Goal: Task Accomplishment & Management: Manage account settings

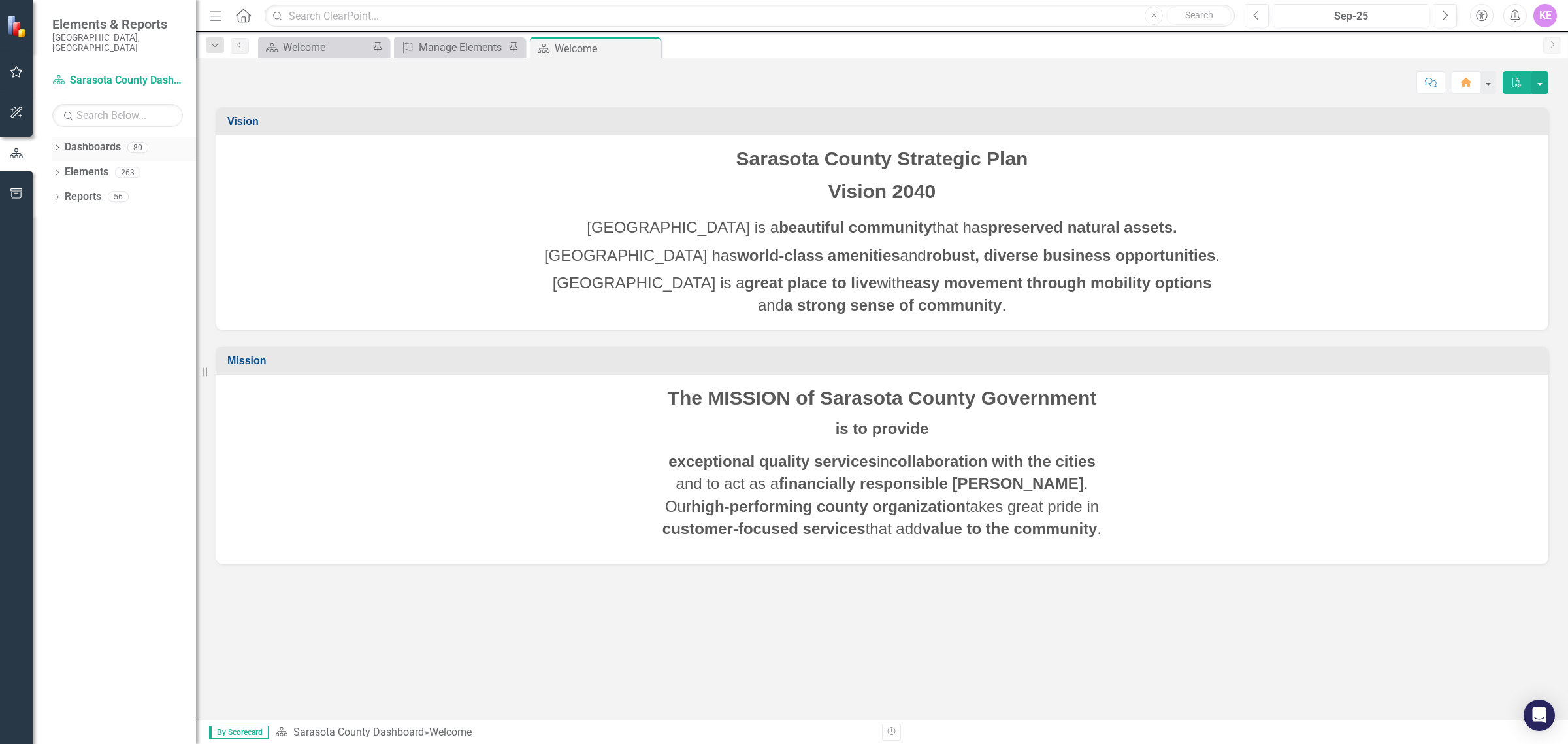
click at [56, 144] on icon at bounding box center [57, 147] width 3 height 6
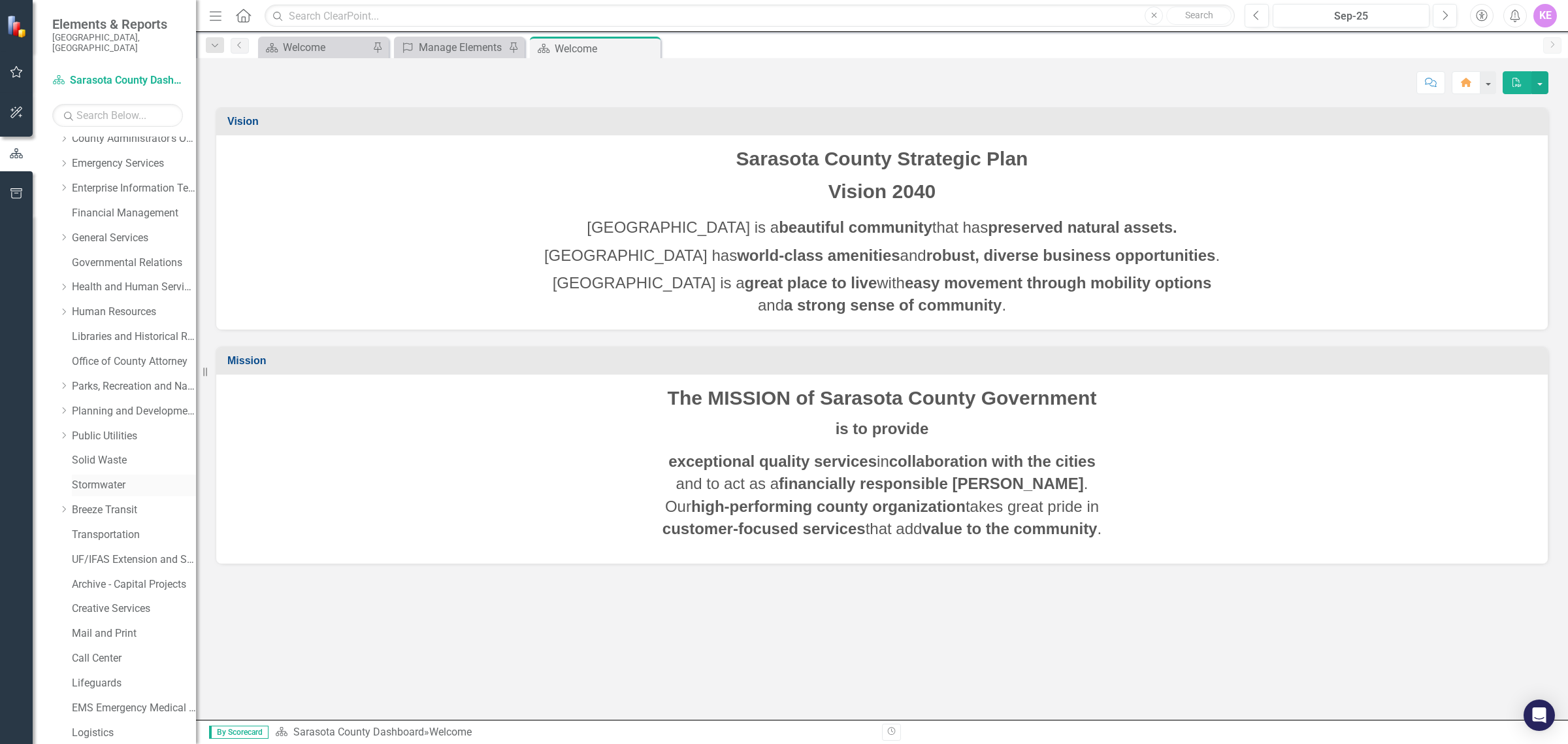
scroll to position [163, 0]
click at [122, 546] on link "UF/IFAS Extension and Sustainability" at bounding box center [134, 553] width 124 height 15
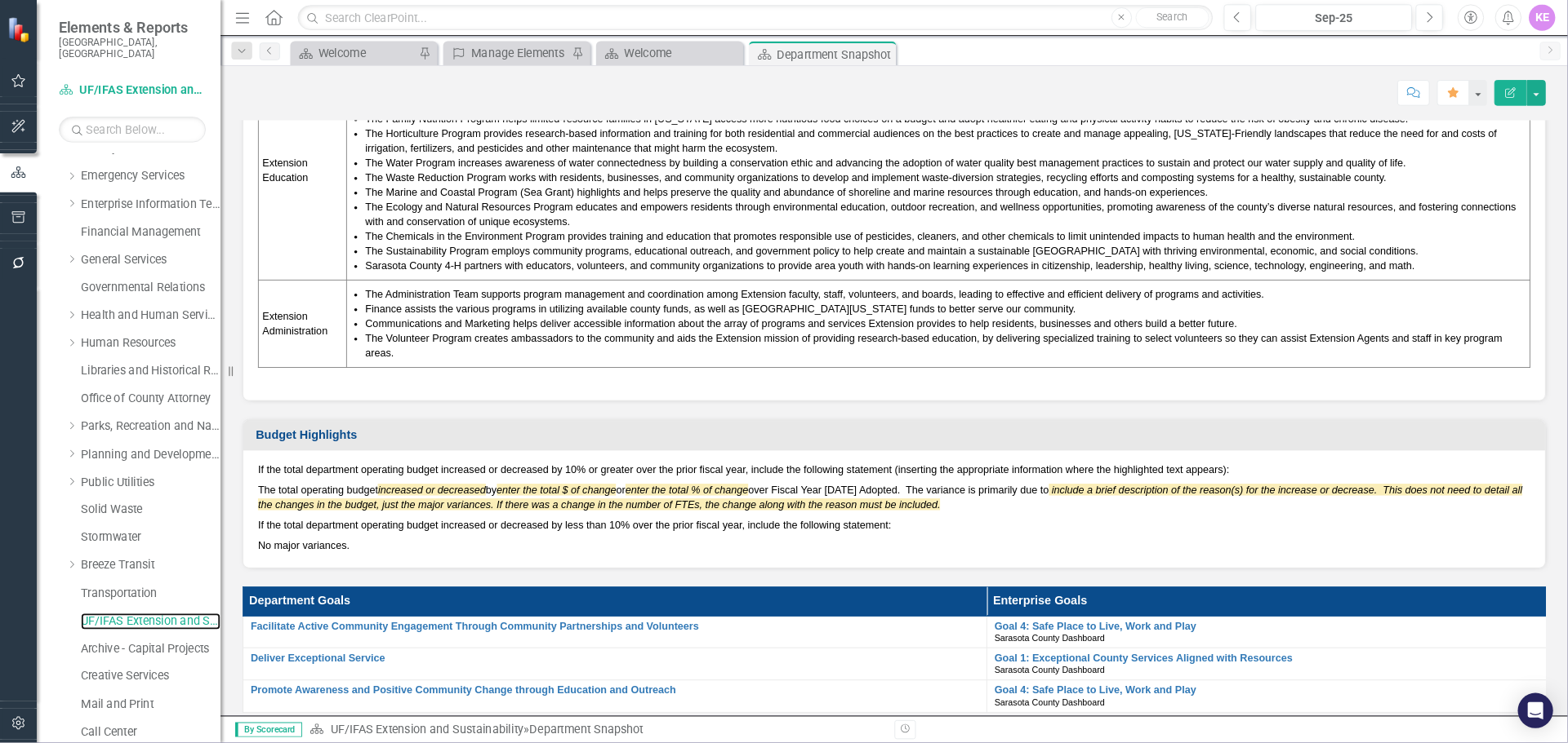
scroll to position [204, 0]
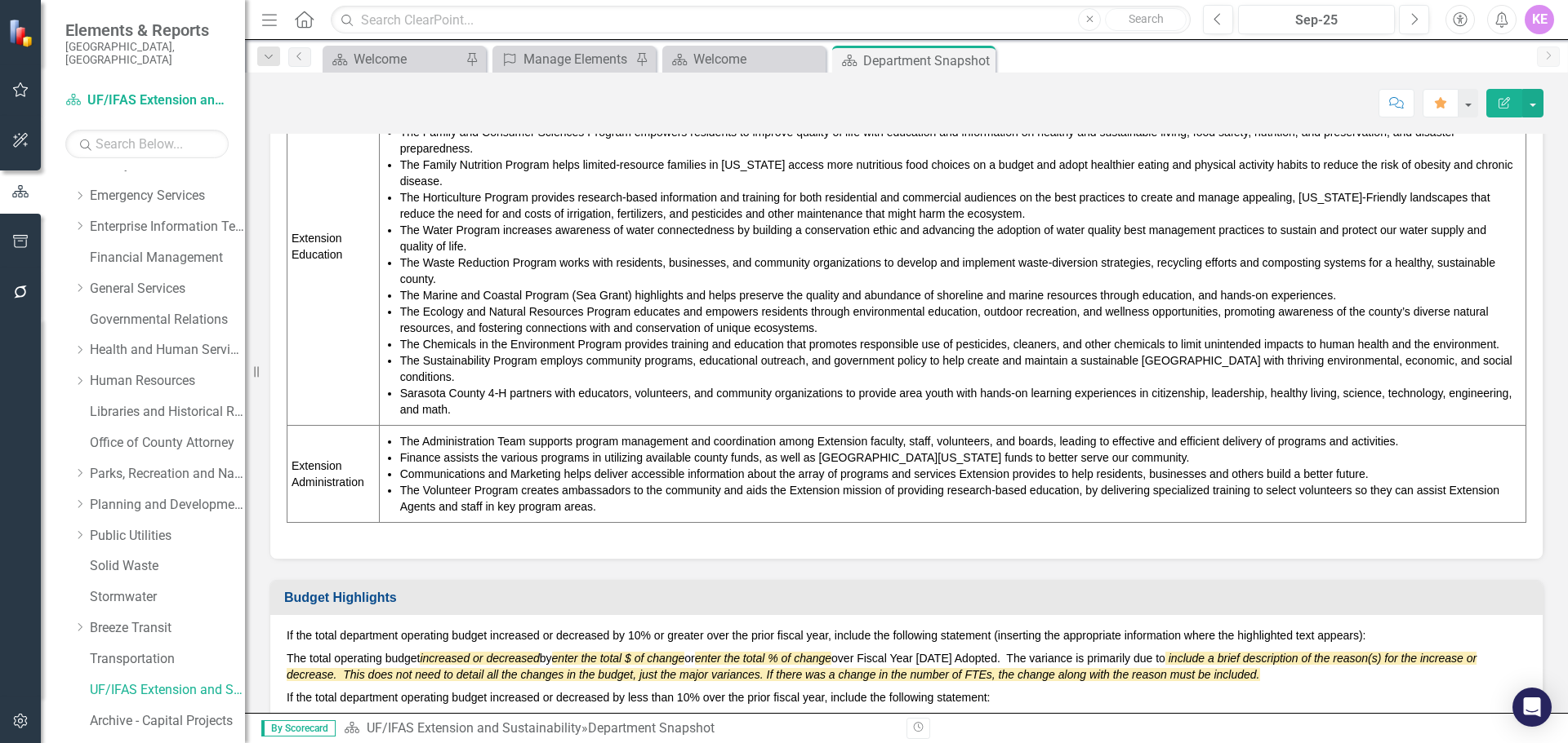
drag, startPoint x: 1900, startPoint y: 1, endPoint x: 1193, endPoint y: 424, distance: 823.9
click at [1193, 433] on li "The Administration Team supports program management and coordination among Exte…" at bounding box center [960, 441] width 1122 height 16
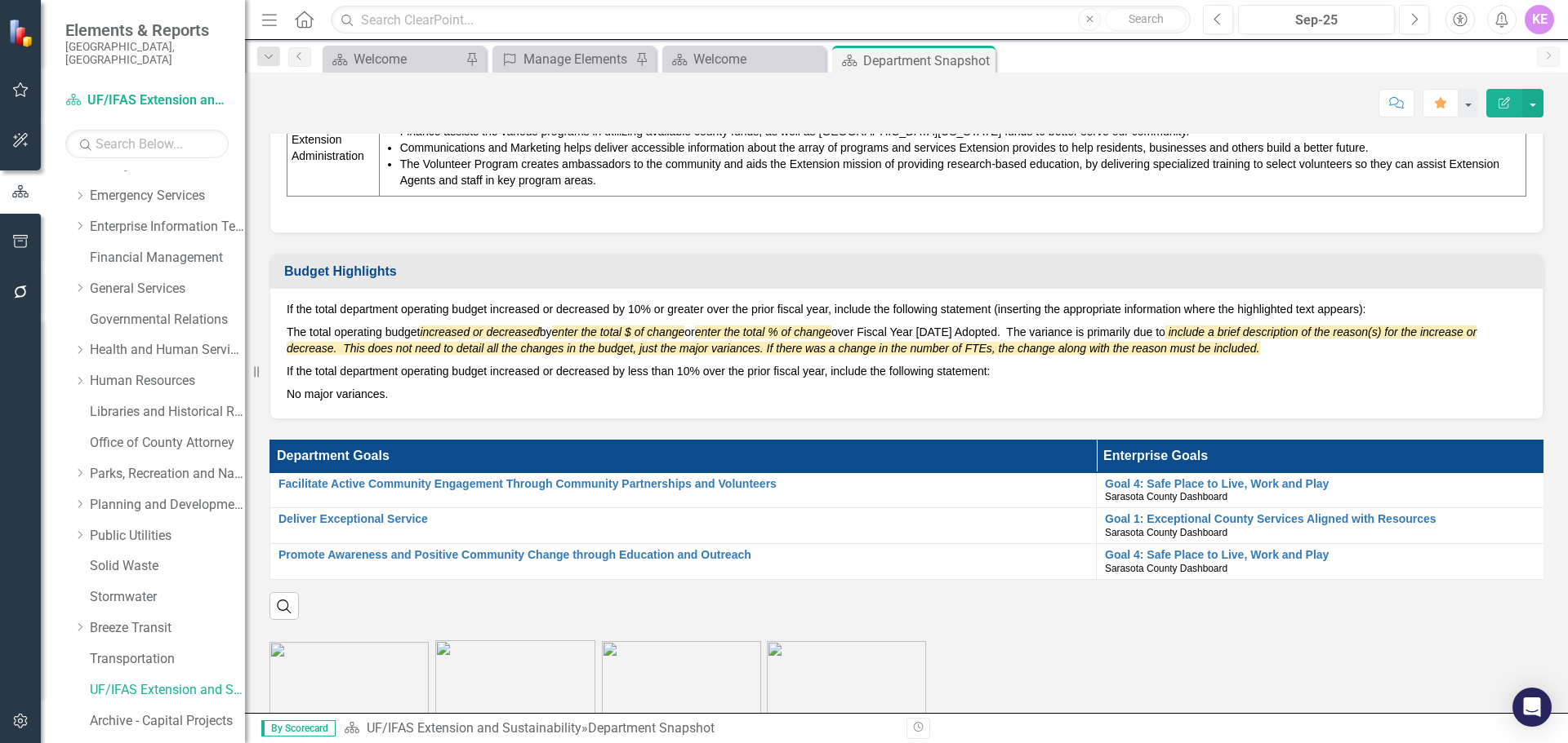
scroll to position [653, 0]
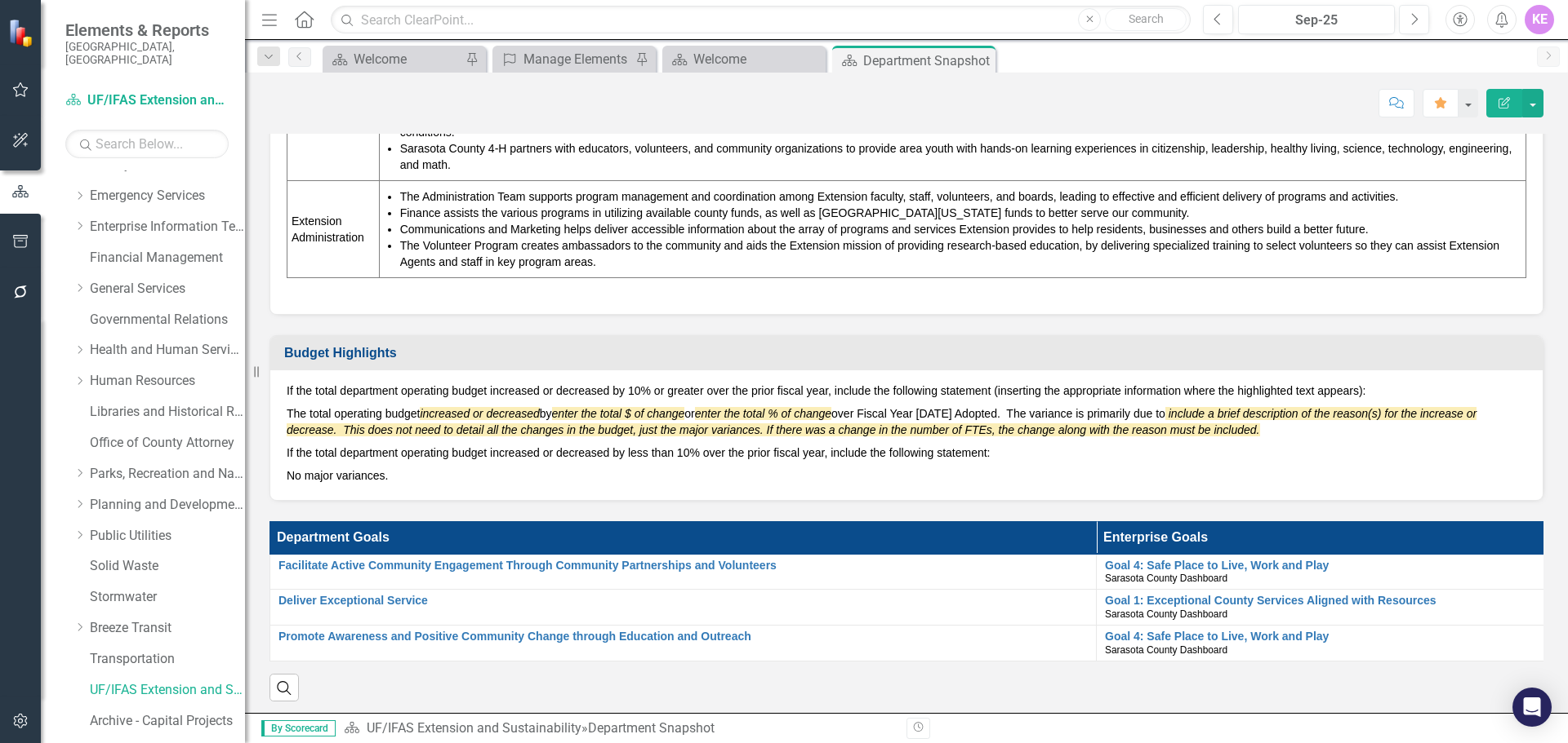
click at [1495, 108] on button "Edit Report" at bounding box center [1504, 103] width 36 height 29
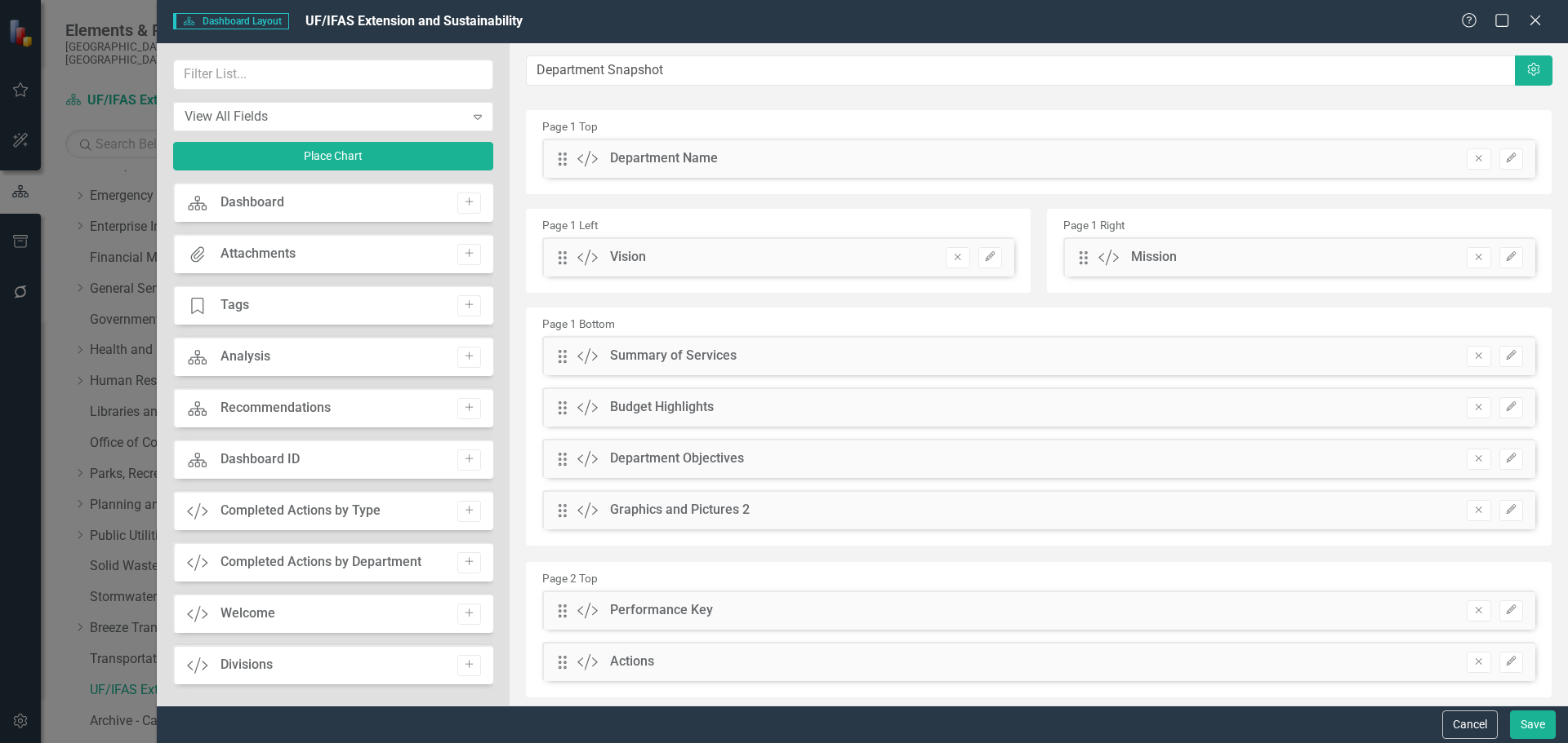
click at [147, 57] on div "Dashboard Dashboard Layout UF/IFAS Extension and Sustainability Help Maximize C…" at bounding box center [784, 371] width 1568 height 743
click at [1538, 25] on icon "Close" at bounding box center [1534, 20] width 21 height 16
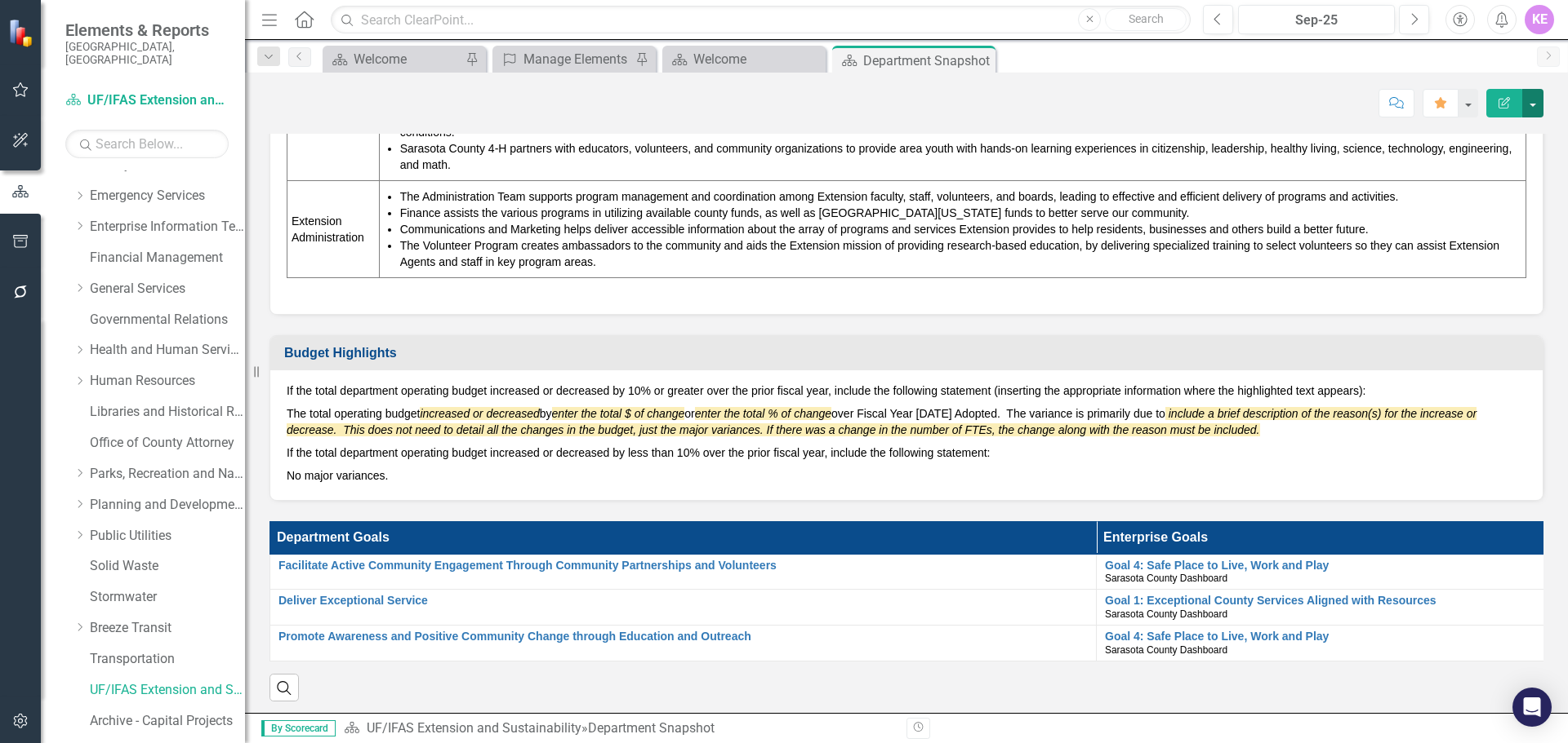
click at [1537, 111] on button "button" at bounding box center [1531, 103] width 21 height 29
click at [1504, 135] on link "Edit Edit Dashboard" at bounding box center [1476, 134] width 133 height 31
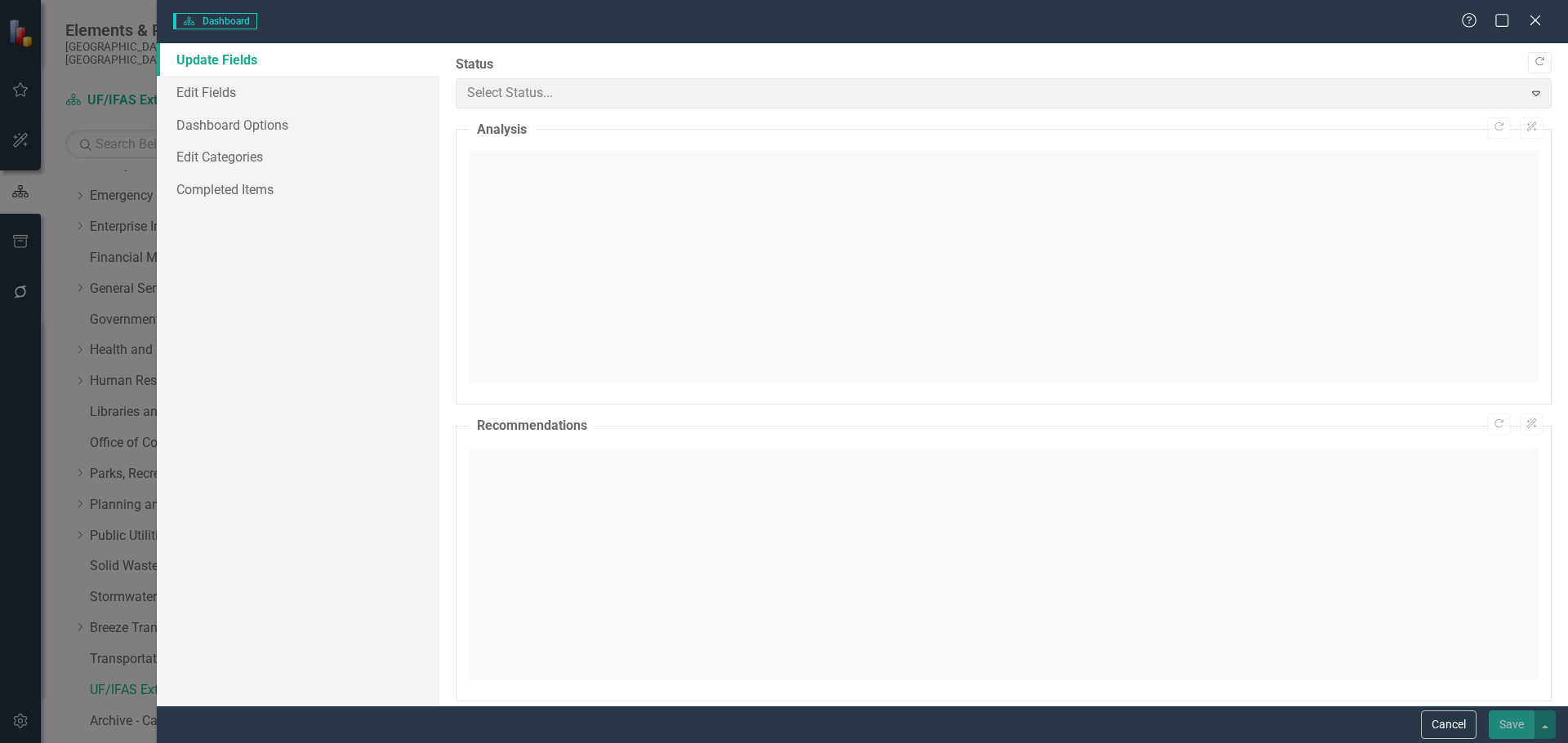
click at [208, 86] on div "Dashboard Dashboard Help Maximize Close Update Fields Edit Fields Dashboard Opt…" at bounding box center [784, 371] width 1568 height 743
click at [210, 93] on link "Edit Fields" at bounding box center [297, 92] width 282 height 33
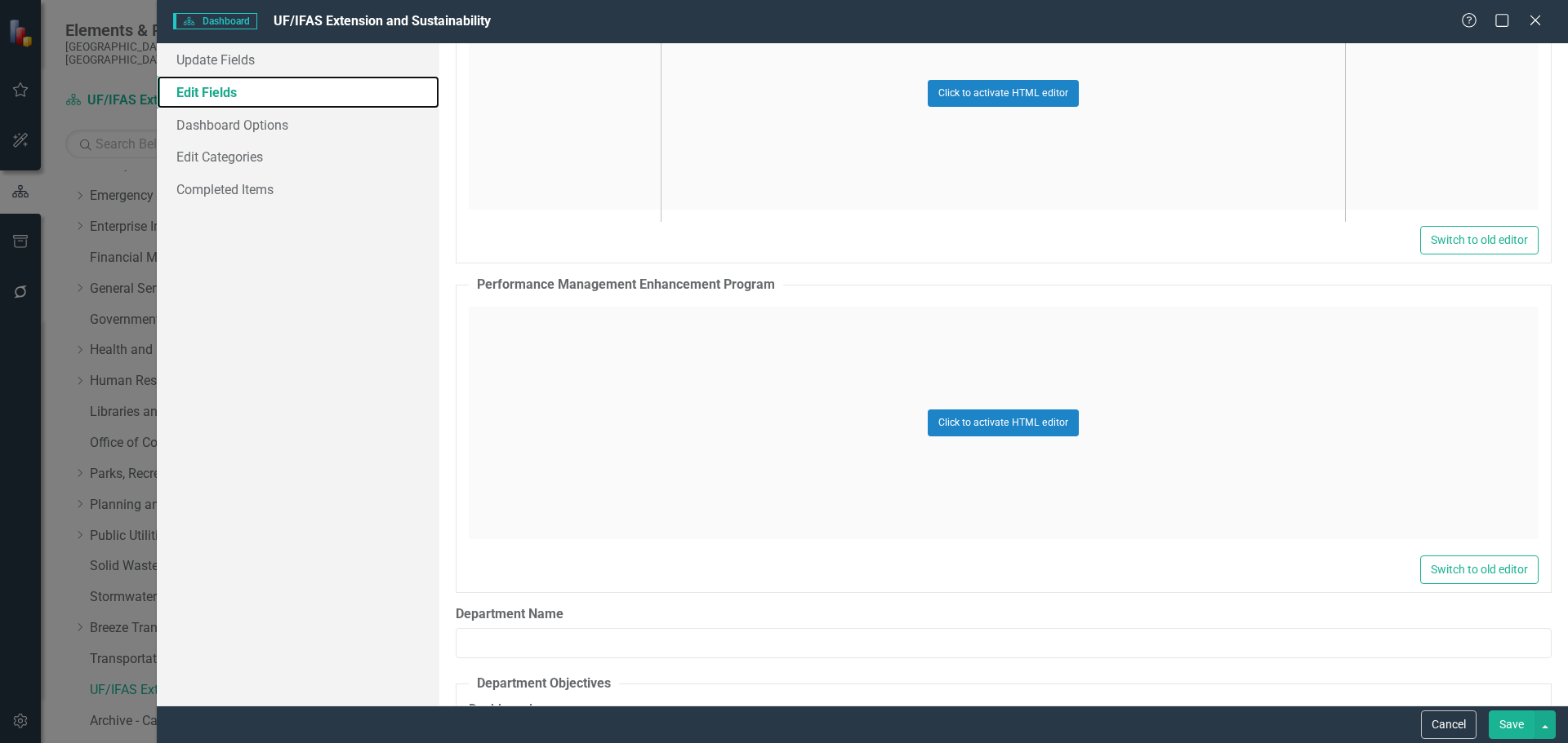
scroll to position [4489, 0]
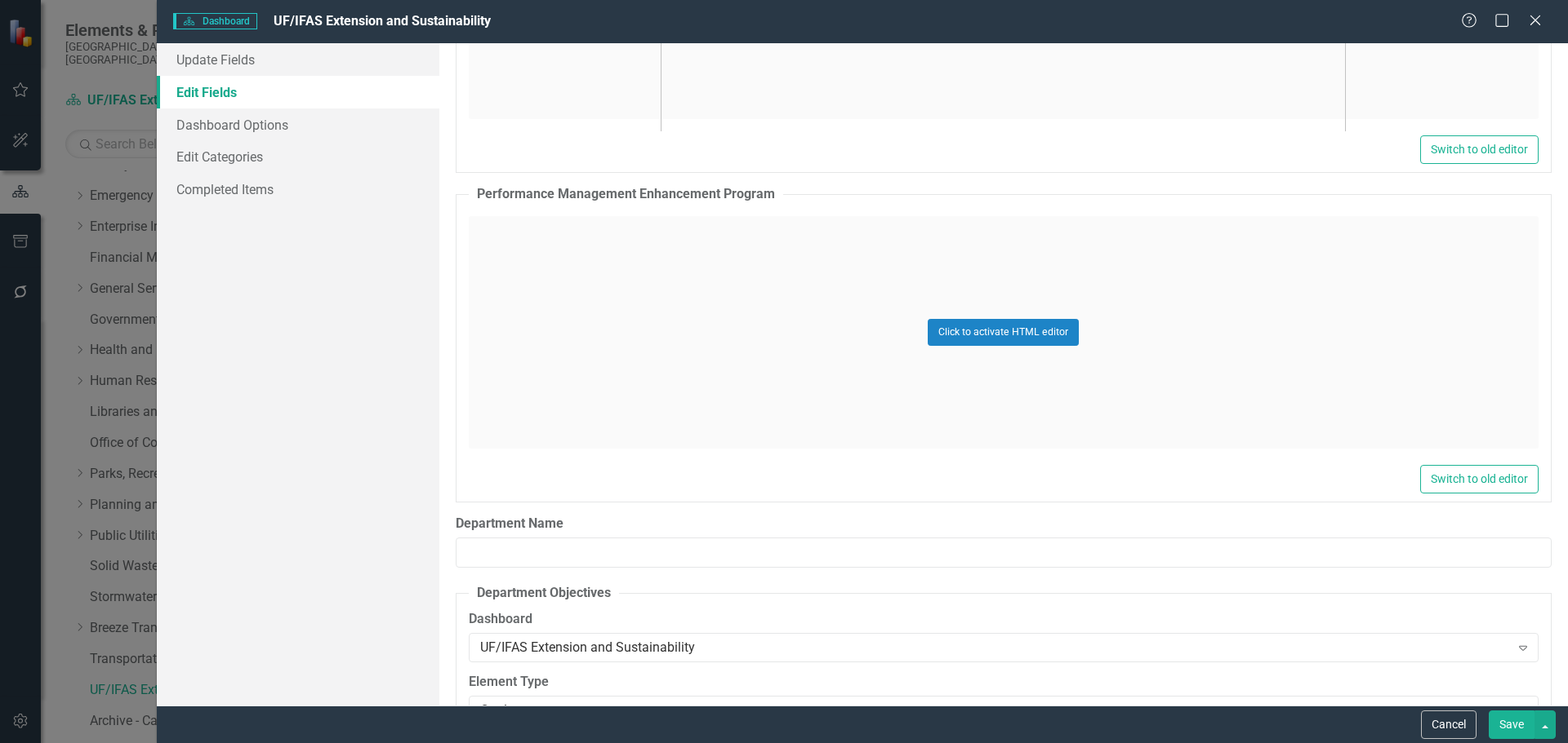
click at [1124, 349] on div "Click to activate HTML editor" at bounding box center [1003, 332] width 1070 height 232
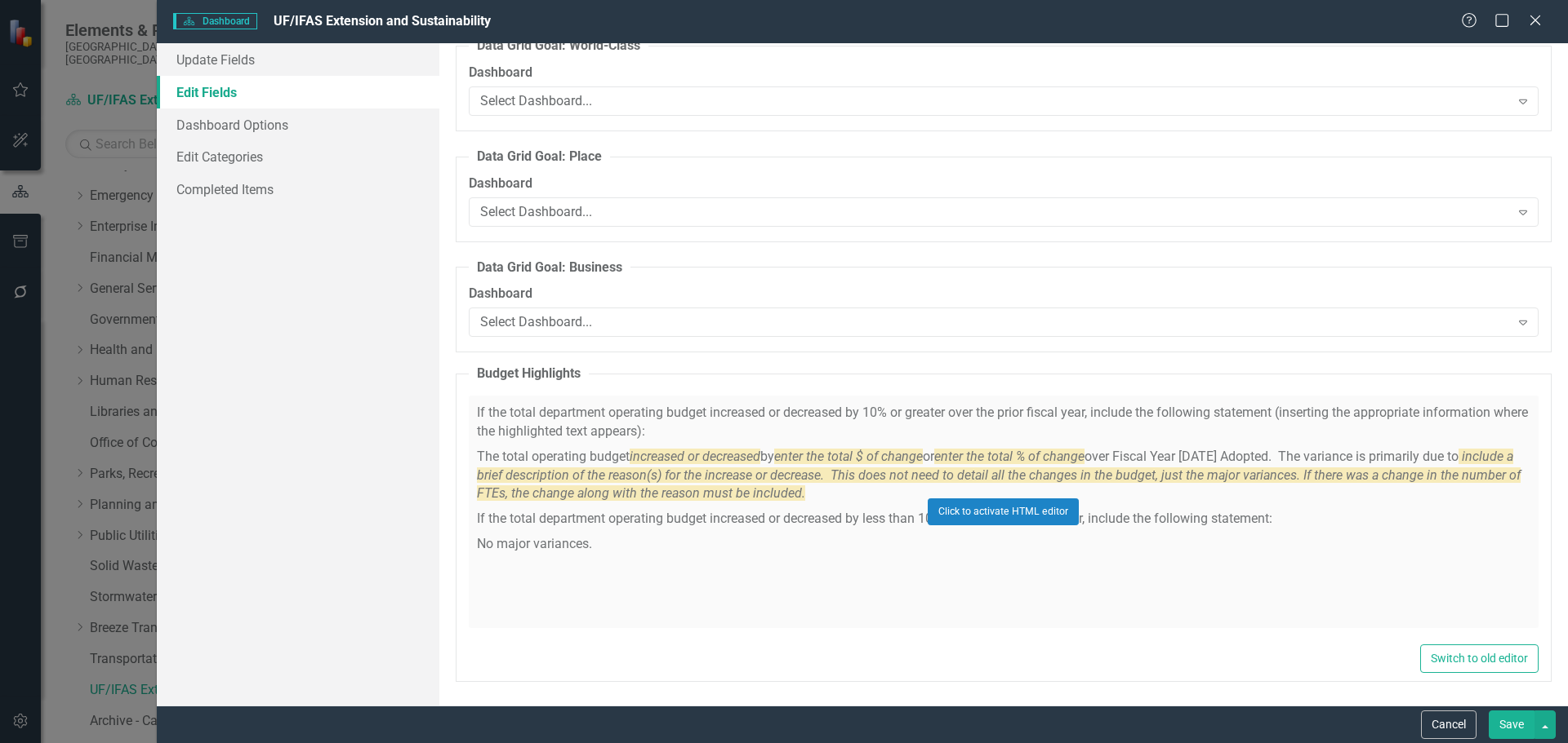
scroll to position [8544, 0]
click at [692, 497] on div "Click to activate HTML editor" at bounding box center [1003, 511] width 1070 height 232
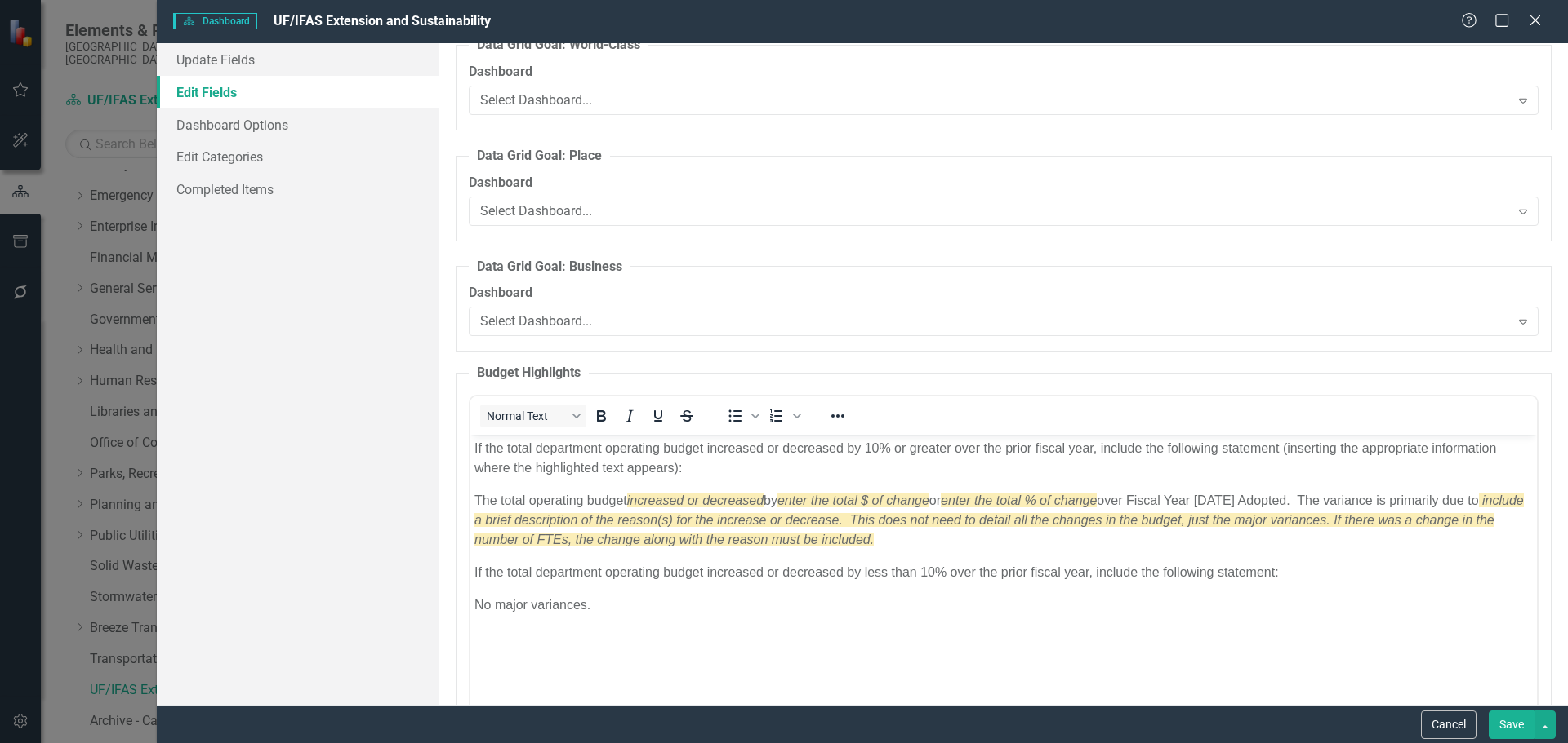
scroll to position [0, 0]
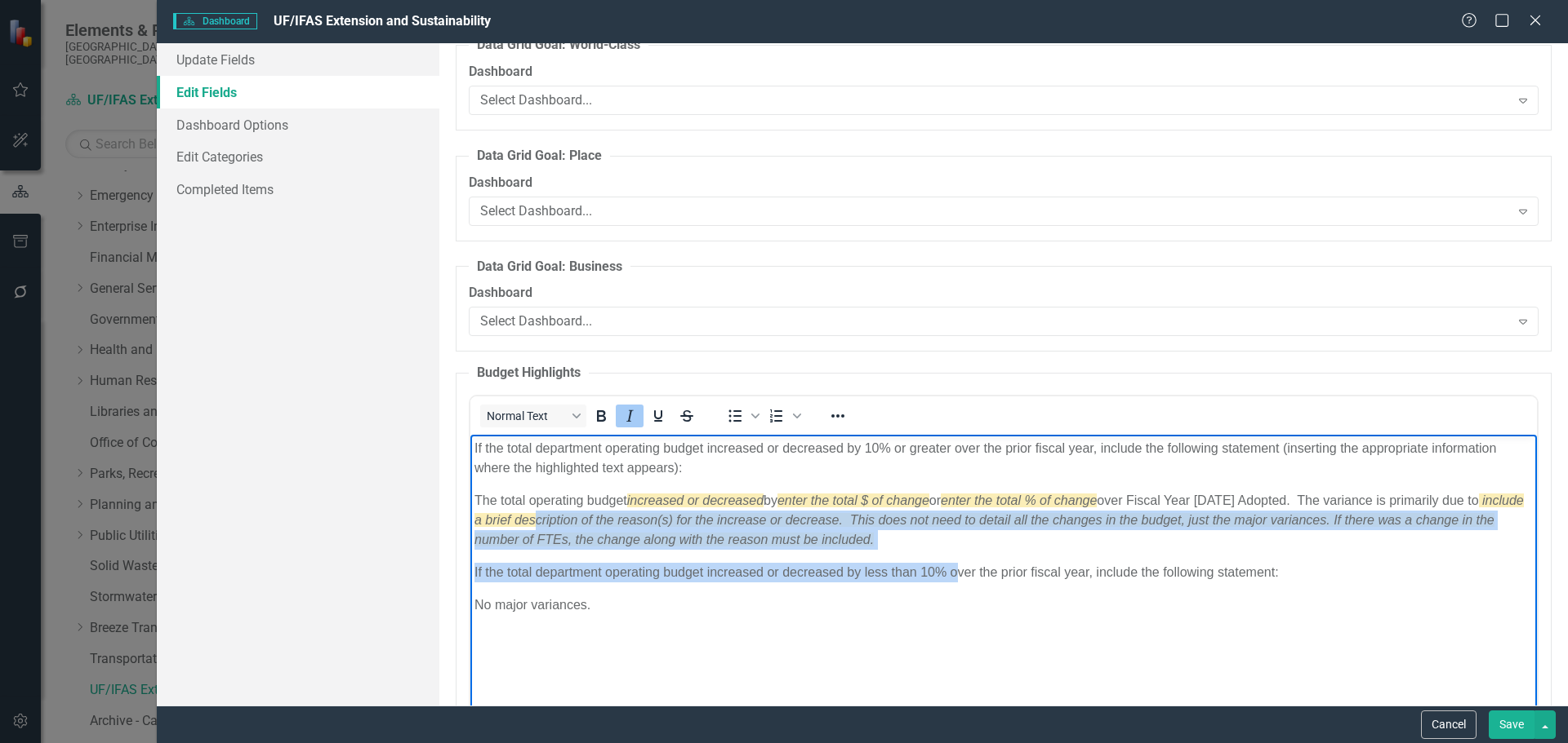
drag, startPoint x: 953, startPoint y: 555, endPoint x: 580, endPoint y: 521, distance: 374.5
click at [580, 521] on body "If the total department operating budget increased or decreased by 10% or great…" at bounding box center [1002, 557] width 1066 height 244
click at [926, 566] on p "If the total department operating budget increased or decreased by less than 10…" at bounding box center [1002, 573] width 1058 height 20
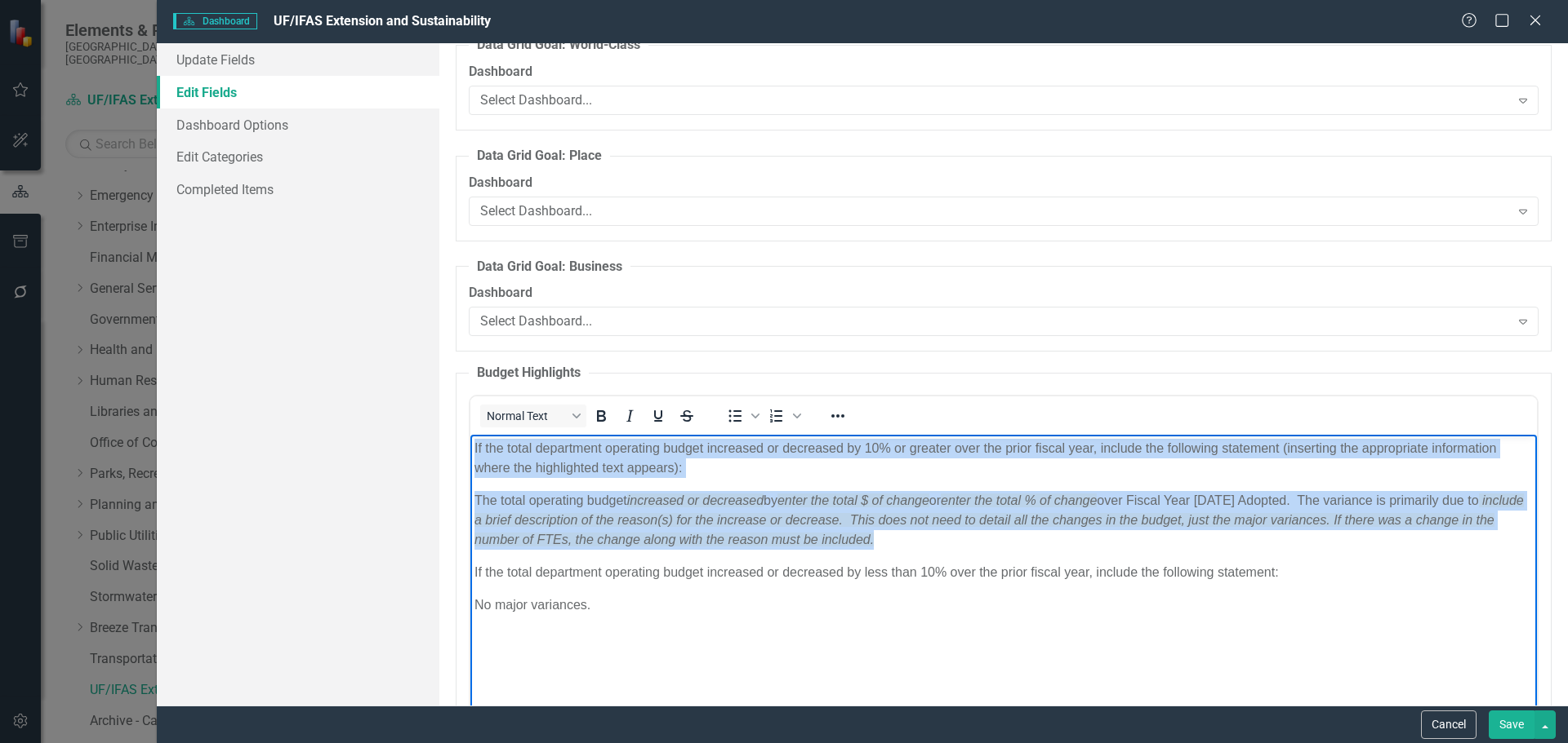
drag, startPoint x: 896, startPoint y: 536, endPoint x: 441, endPoint y: 440, distance: 465.0
click at [469, 440] on html "If the total department operating budget increased or decreased by 10% or great…" at bounding box center [1002, 557] width 1066 height 244
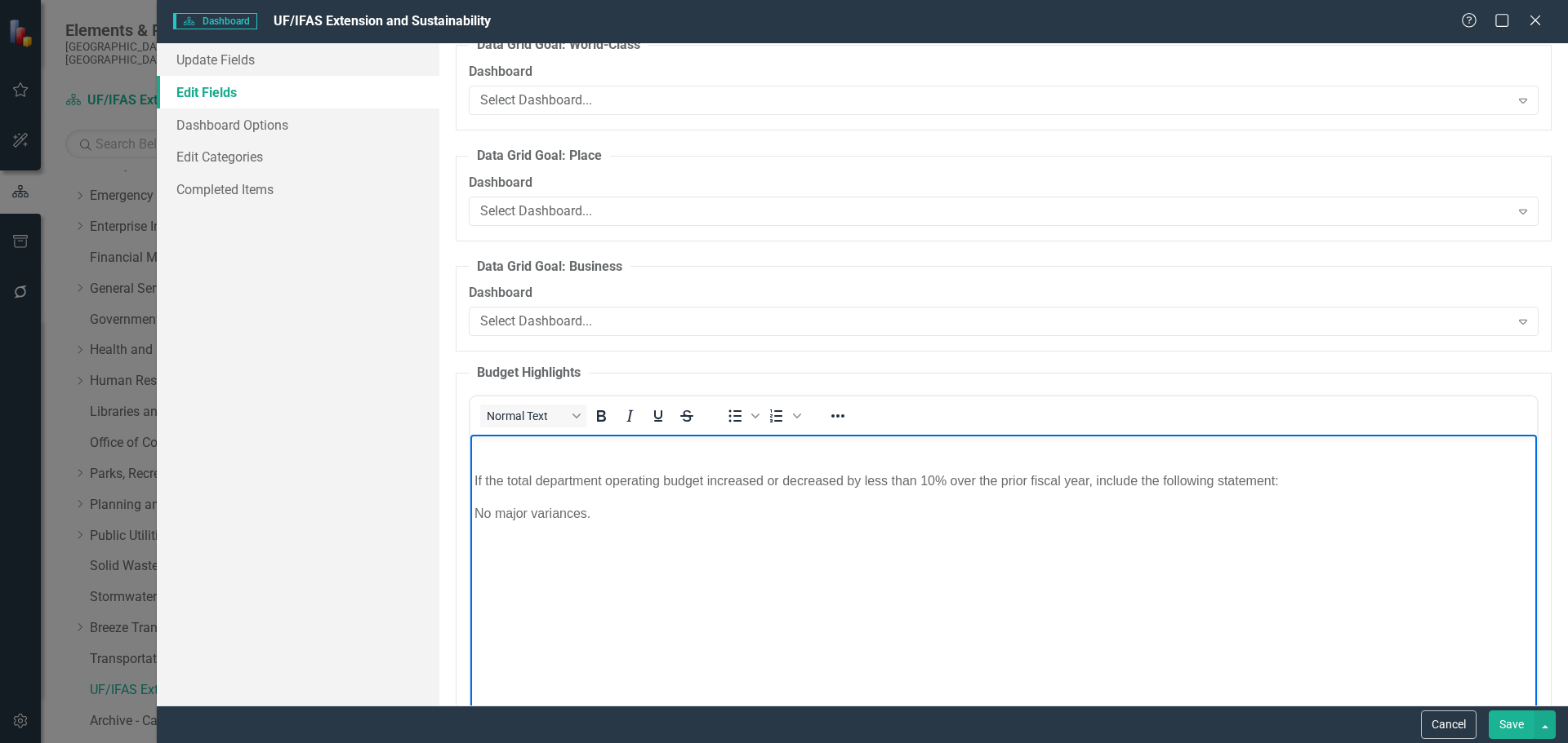
click at [475, 484] on p "If the total department operating budget increased or decreased by less than 10…" at bounding box center [1002, 482] width 1058 height 20
click at [469, 482] on body "If the total department operating budget increased or decreased by less than 10…" at bounding box center [1002, 557] width 1066 height 244
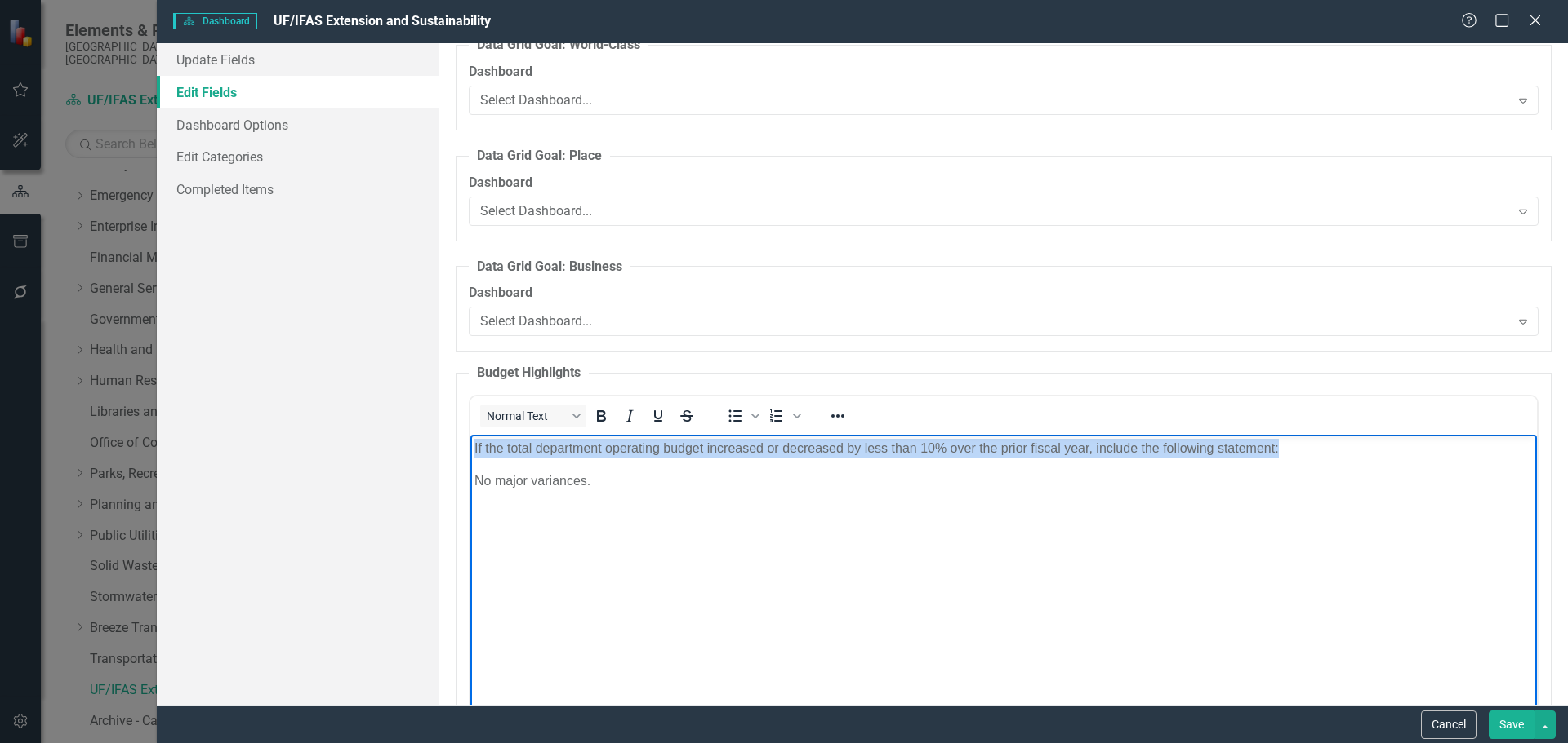
drag, startPoint x: 1349, startPoint y: 454, endPoint x: 927, endPoint y: 892, distance: 608.2
click at [469, 457] on html "If the total department operating budget increased or decreased by less than 10…" at bounding box center [1002, 557] width 1066 height 244
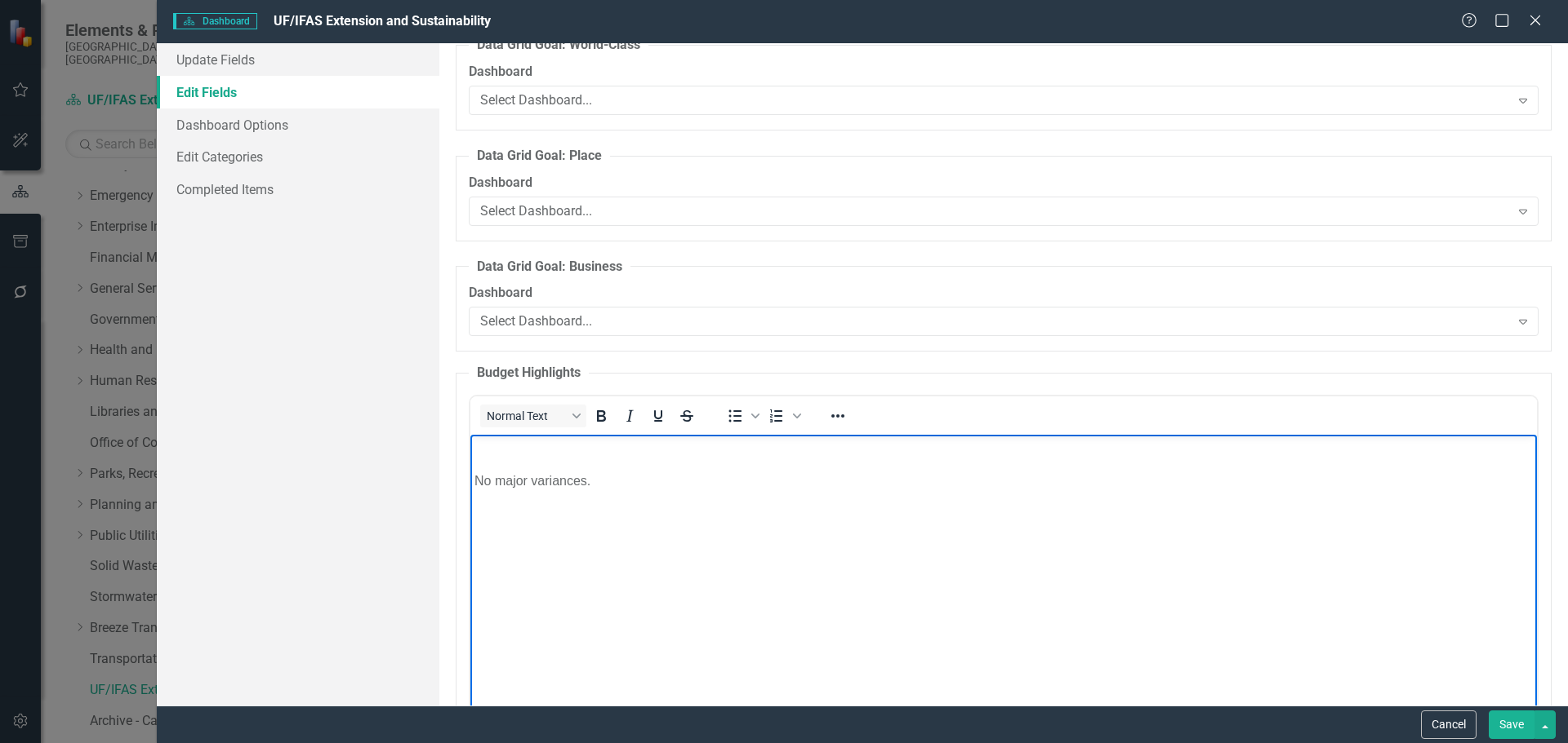
click at [473, 477] on p "No major variances." at bounding box center [1002, 482] width 1058 height 20
click at [1515, 724] on button "Save" at bounding box center [1512, 724] width 46 height 29
